Goal: Entertainment & Leisure: Browse casually

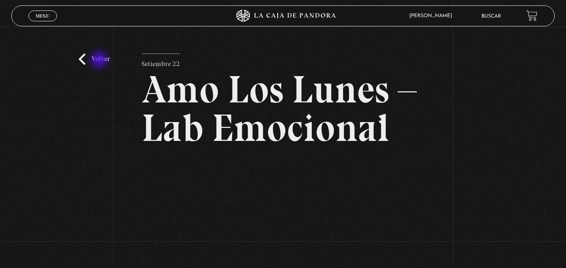
click at [100, 61] on link "Volver" at bounding box center [94, 59] width 31 height 11
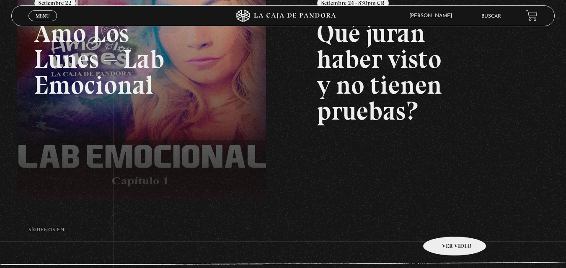
scroll to position [110, 0]
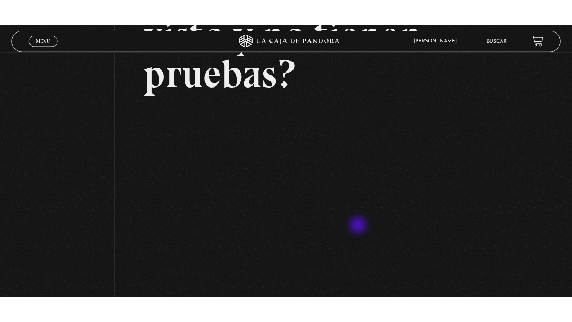
scroll to position [126, 0]
